Goal: Task Accomplishment & Management: Manage account settings

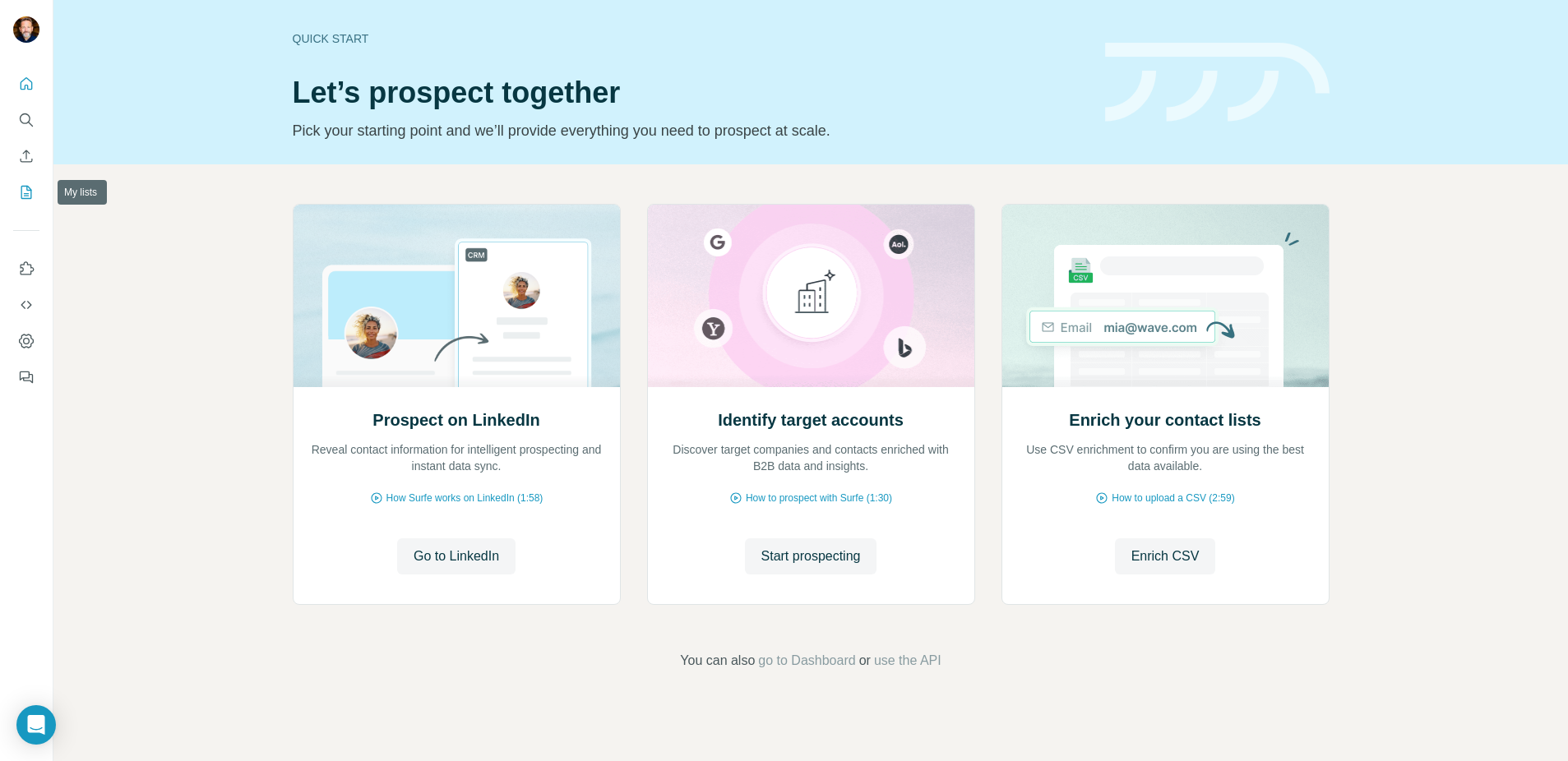
click at [23, 194] on icon "My lists" at bounding box center [26, 192] width 16 height 16
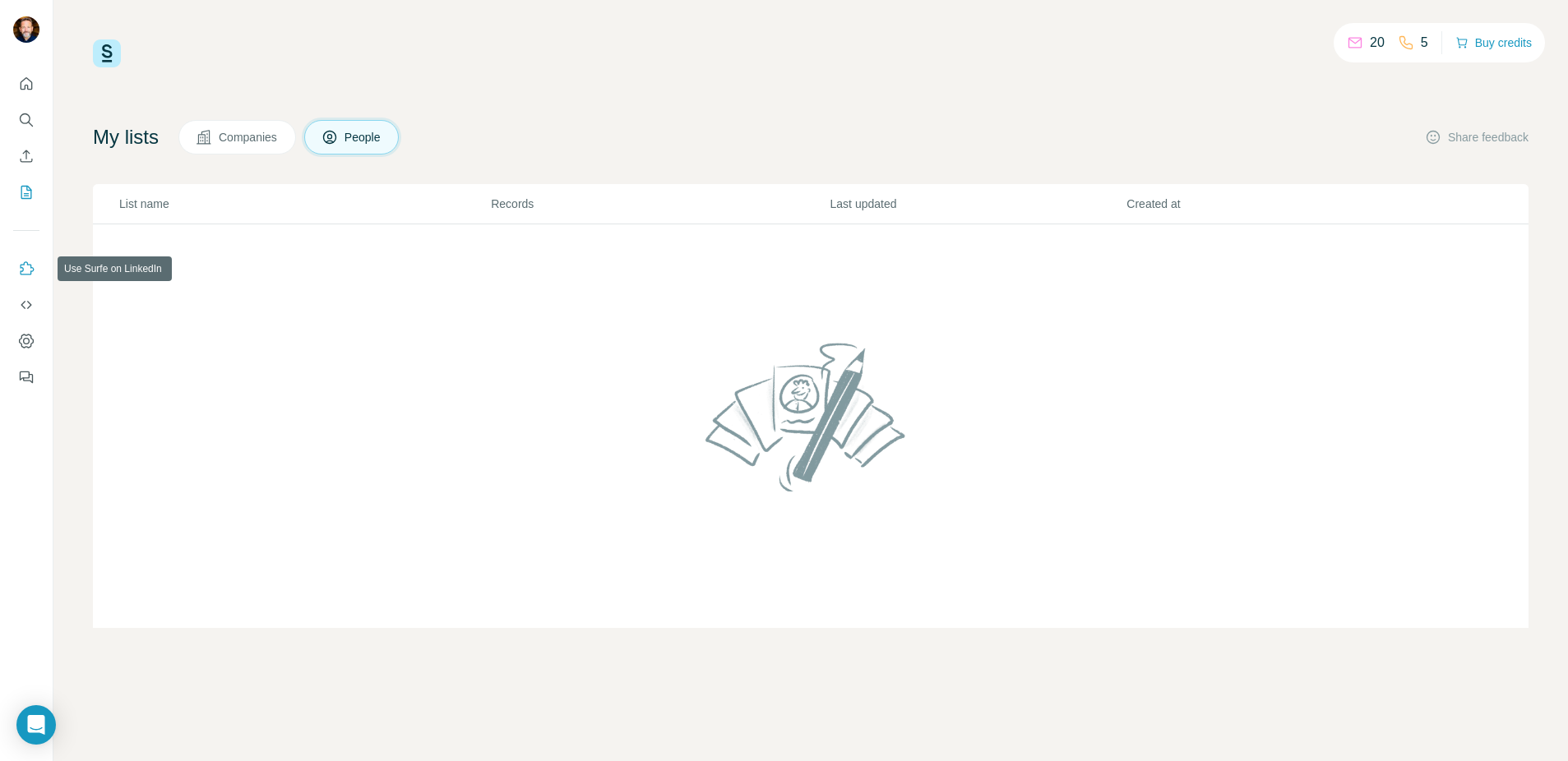
click at [25, 275] on icon "Use Surfe on LinkedIn" at bounding box center [28, 268] width 14 height 13
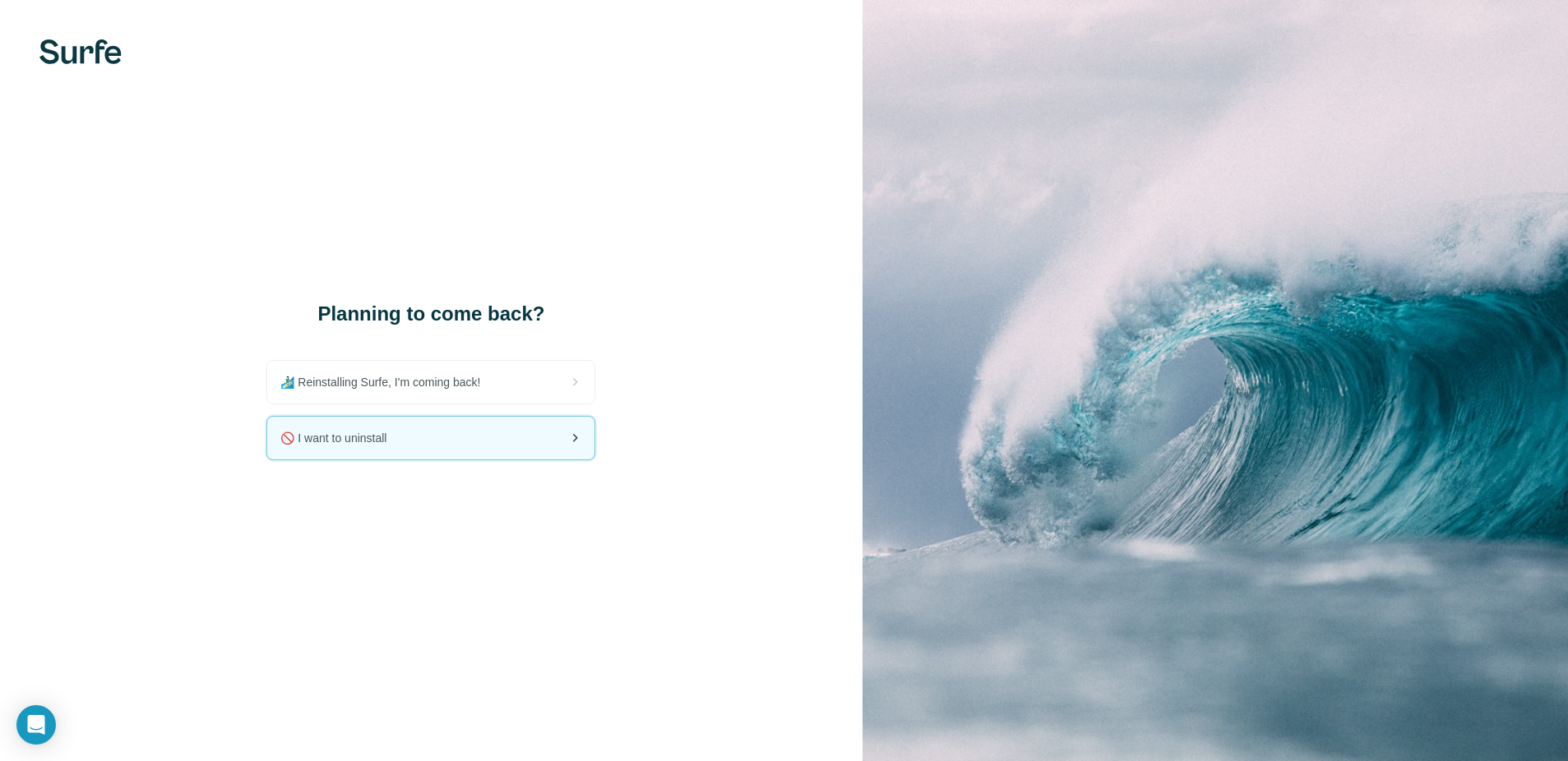
click at [385, 438] on span "🚫 I want to uninstall" at bounding box center [340, 438] width 120 height 16
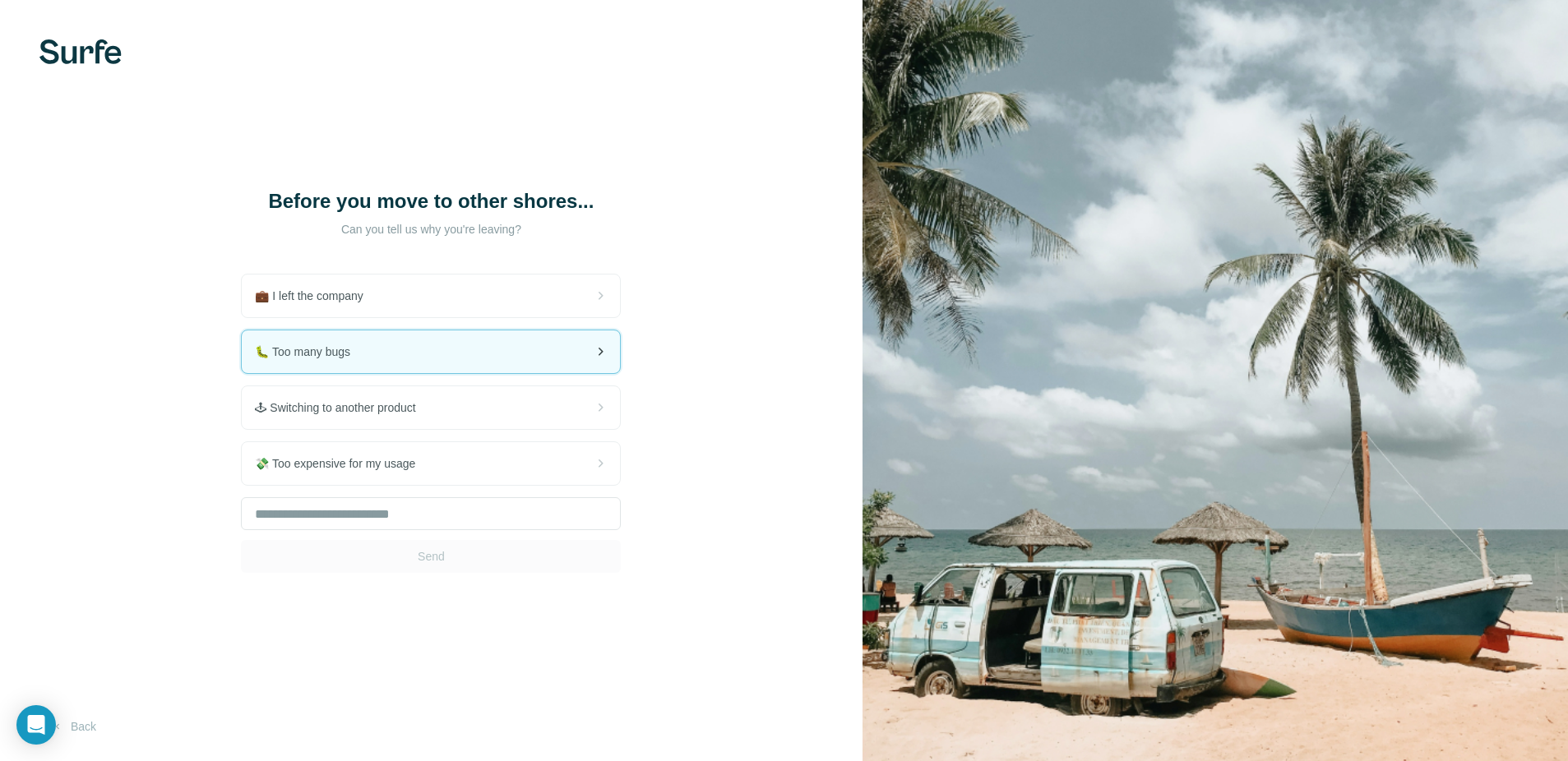
click at [379, 367] on div "🐛 Too many bugs" at bounding box center [430, 352] width 378 height 43
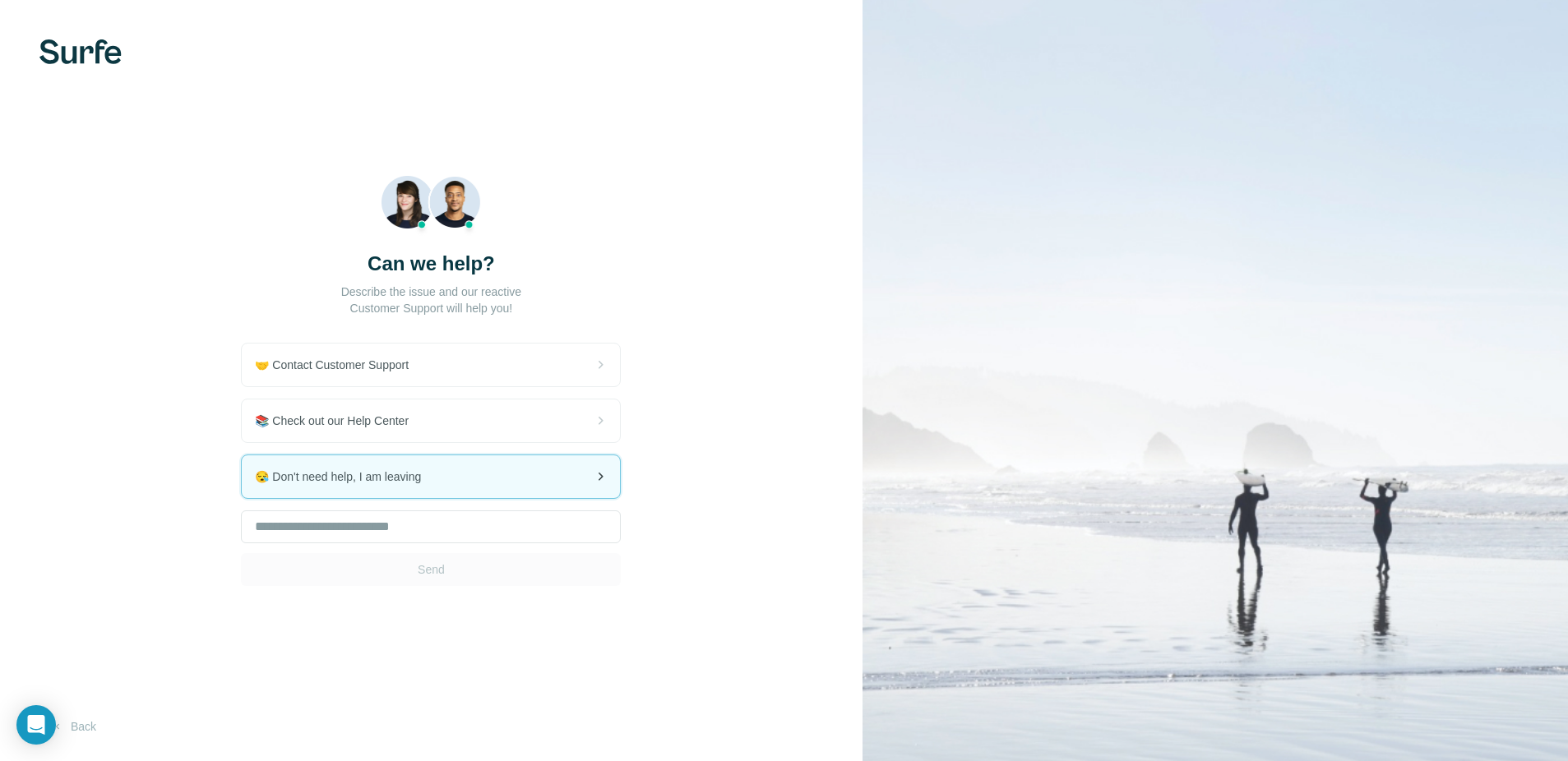
click at [412, 480] on span "😪 Don't need help, I am leaving" at bounding box center [345, 477] width 180 height 16
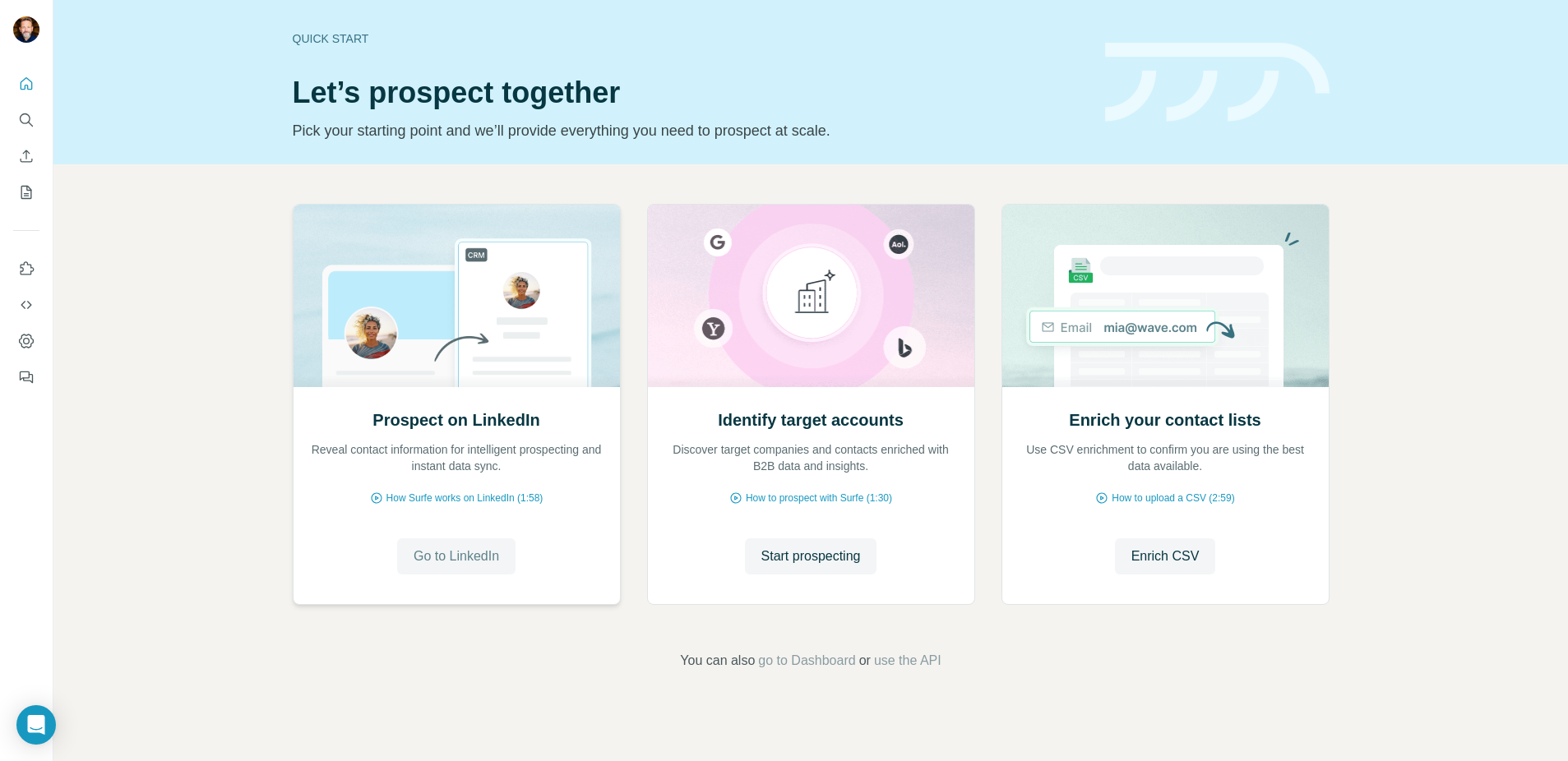
click at [468, 558] on span "Go to LinkedIn" at bounding box center [456, 557] width 85 height 20
click at [24, 340] on icon "Dashboard" at bounding box center [26, 341] width 16 height 16
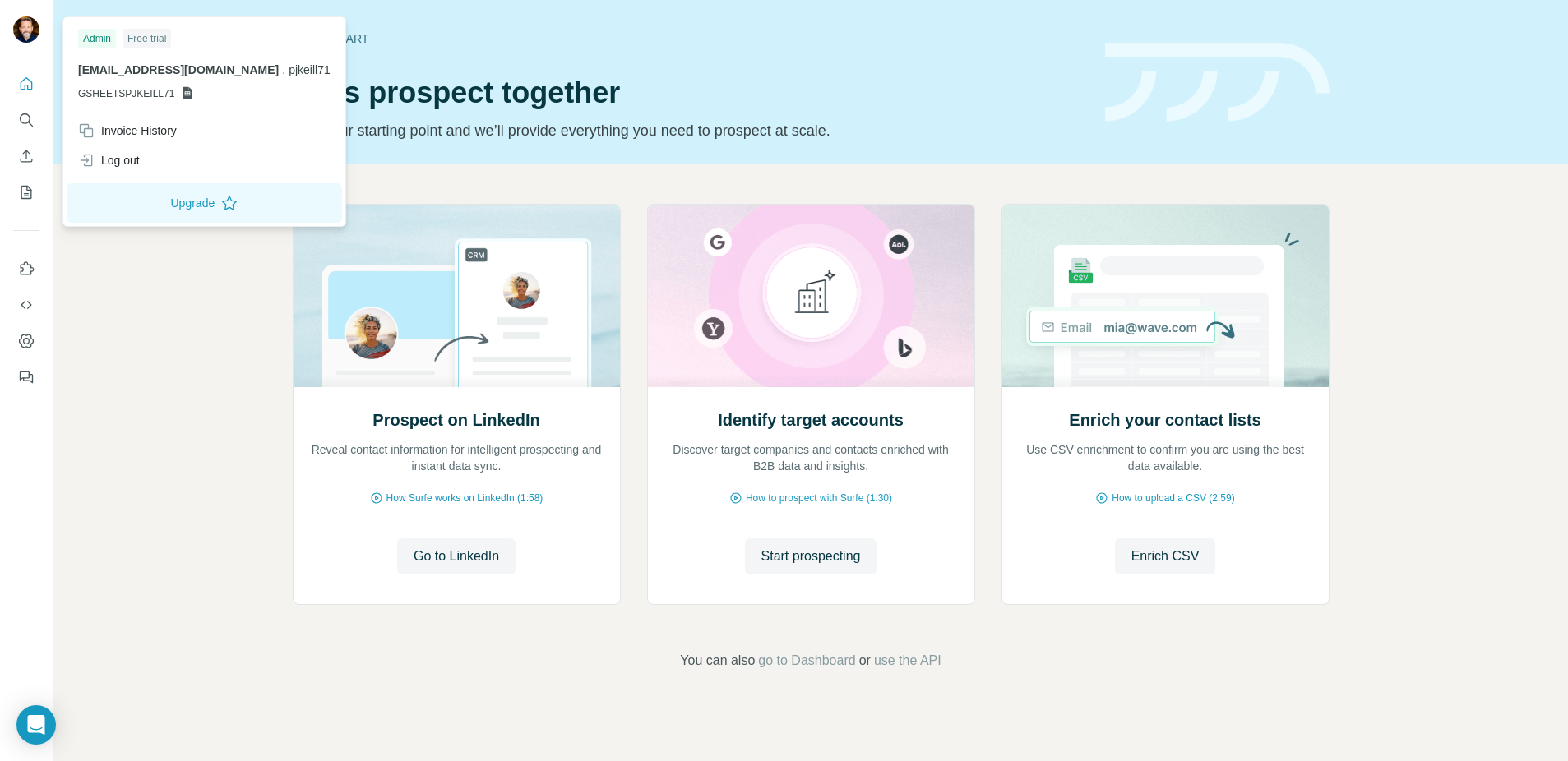
click at [118, 95] on span "GSHEETSPJKEILL71" at bounding box center [126, 93] width 96 height 14
click at [169, 93] on span "GSHEETSPJKEILL71" at bounding box center [126, 93] width 96 height 14
click at [31, 34] on img at bounding box center [26, 29] width 26 height 26
click at [174, 93] on p "GSHEETSPJKEILL71" at bounding box center [204, 93] width 252 height 14
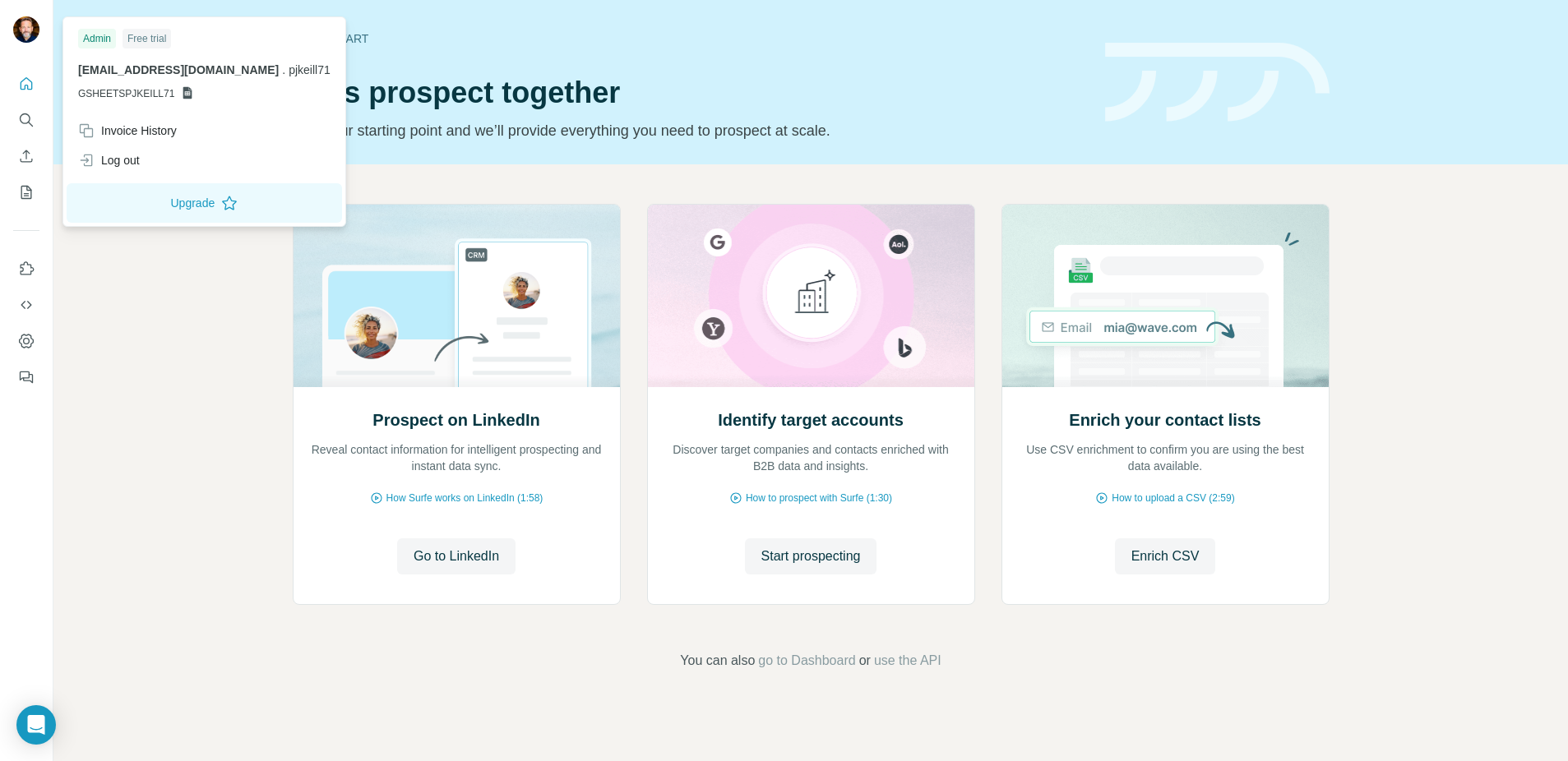
click at [151, 65] on span "pjkeill71@googlemail.com" at bounding box center [178, 69] width 200 height 13
click at [150, 39] on div "Free trial" at bounding box center [146, 39] width 49 height 20
click at [26, 86] on icon "Quick start" at bounding box center [26, 84] width 16 height 16
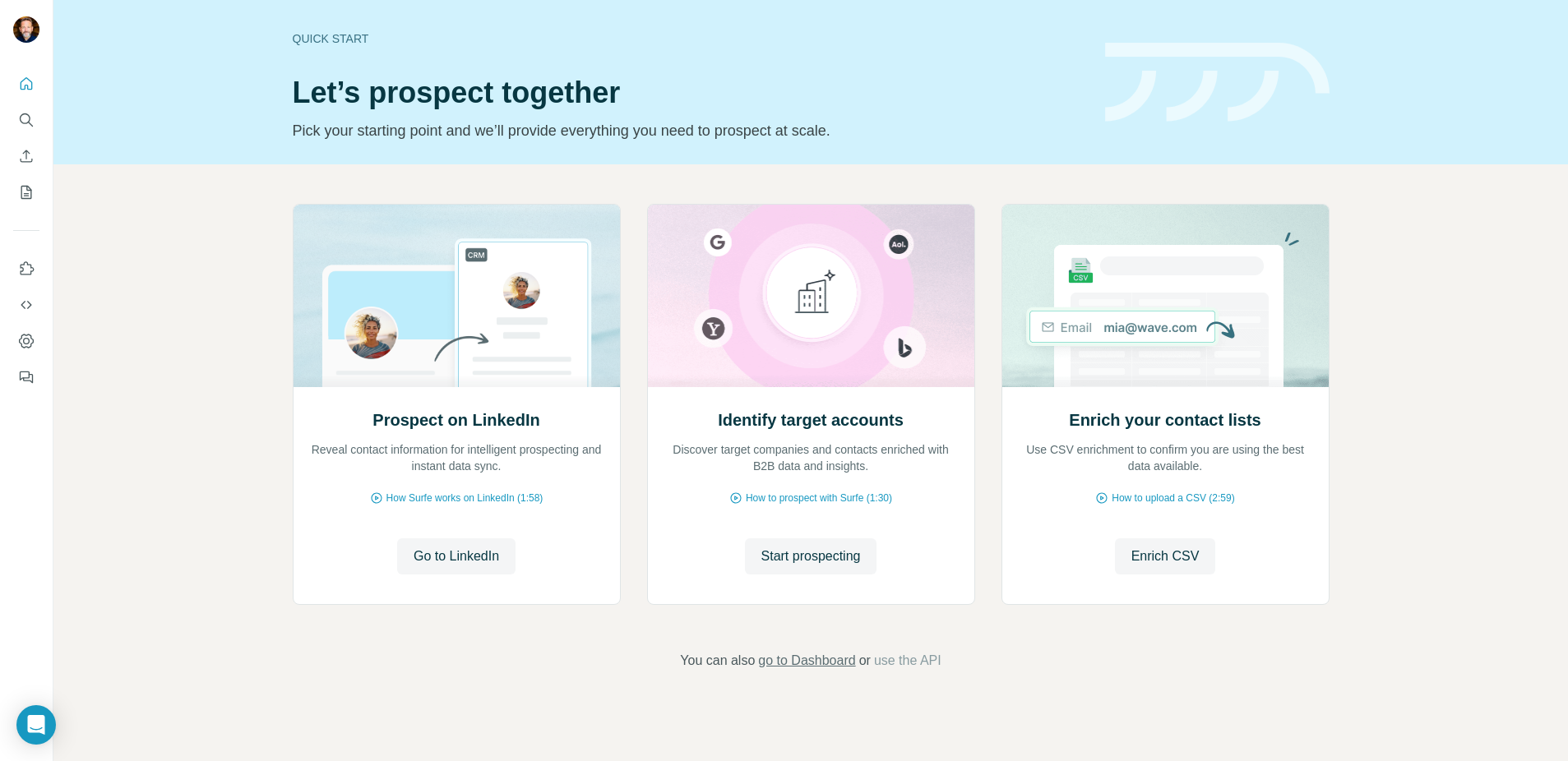
click at [822, 667] on span "go to Dashboard" at bounding box center [807, 661] width 97 height 20
